Goal: Check status: Check status

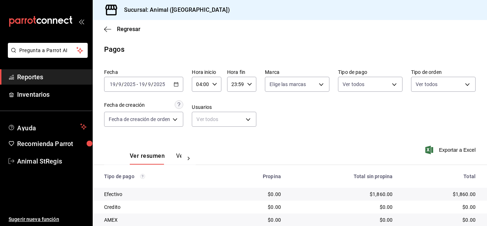
scroll to position [89, 0]
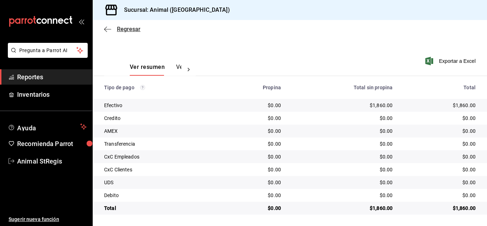
click at [128, 29] on span "Regresar" at bounding box center [129, 29] width 24 height 7
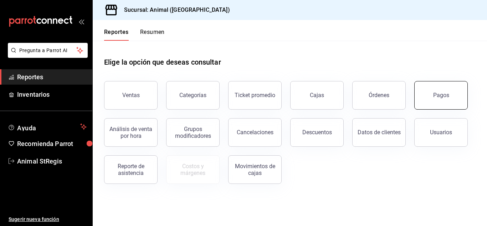
click at [432, 95] on button "Pagos" at bounding box center [440, 95] width 53 height 29
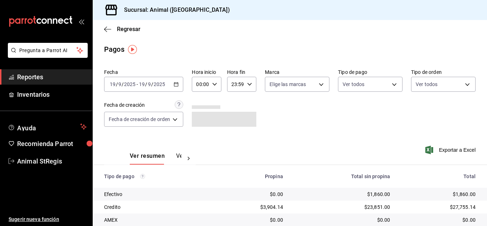
click at [215, 85] on \(Stroke\) "button" at bounding box center [215, 84] width 4 height 2
click at [199, 134] on span "02" at bounding box center [200, 137] width 3 height 6
type input "02:00"
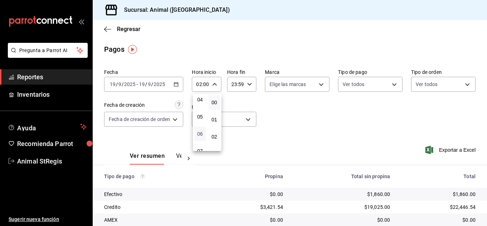
click at [199, 134] on span "06" at bounding box center [200, 134] width 3 height 6
type input "06:00"
drag, startPoint x: 485, startPoint y: 140, endPoint x: 486, endPoint y: 179, distance: 38.9
click at [486, 179] on div at bounding box center [243, 113] width 487 height 226
drag, startPoint x: 378, startPoint y: 142, endPoint x: 453, endPoint y: 136, distance: 74.8
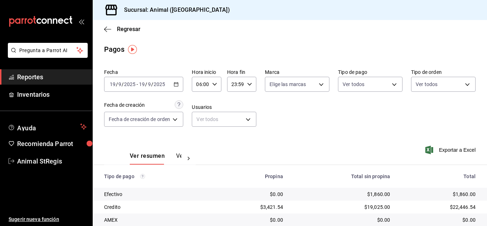
click at [379, 142] on div "Ver resumen Ver pagos Exportar a Excel" at bounding box center [290, 154] width 394 height 38
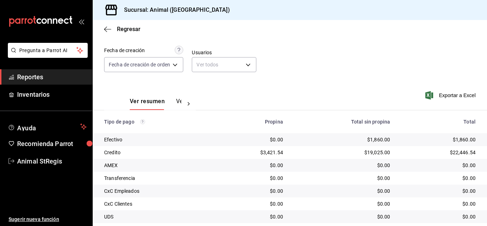
scroll to position [89, 0]
